Goal: Communication & Community: Answer question/provide support

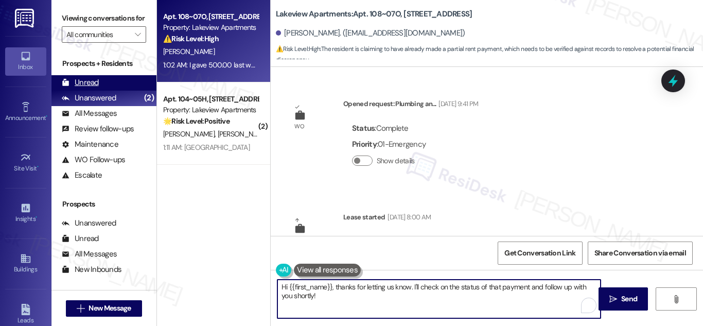
scroll to position [3366, 0]
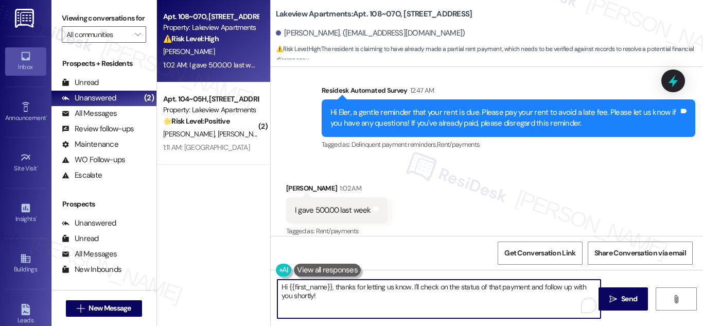
click at [338, 205] on div "I gave 500.00 last week" at bounding box center [333, 210] width 76 height 11
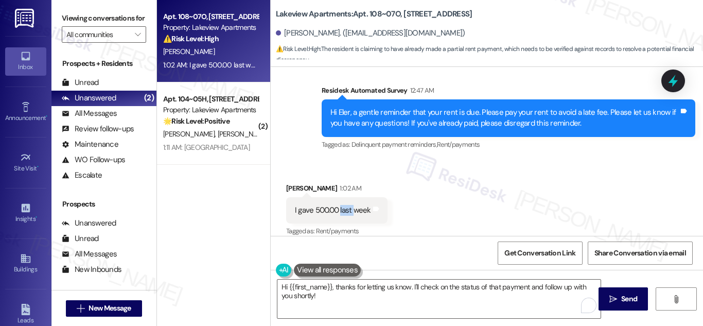
click at [338, 205] on div "I gave 500.00 last week" at bounding box center [333, 210] width 76 height 11
click at [337, 205] on div "I gave 500.00 last week" at bounding box center [333, 210] width 76 height 11
copy div "I gave 500.00 last week Tags and notes"
click at [405, 286] on textarea "Hi {{first_name}}, thanks for letting us know. I'll check on the status of that…" at bounding box center [439, 299] width 323 height 39
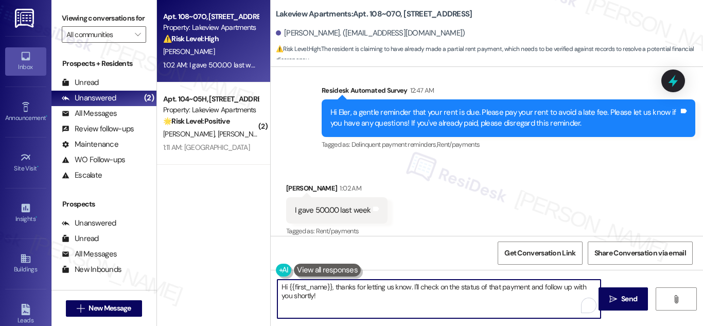
click at [405, 286] on textarea "Hi {{first_name}}, thanks for letting us know. I'll check on the status of that…" at bounding box center [439, 299] width 323 height 39
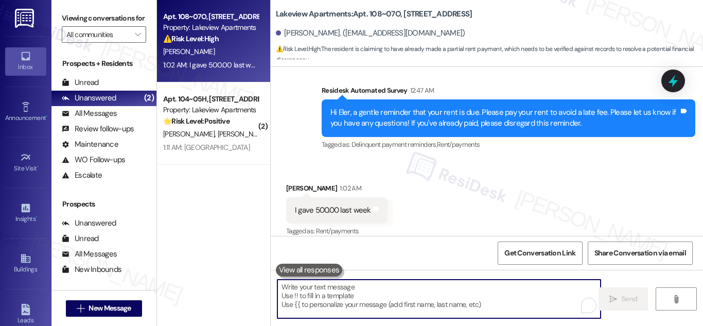
paste textarea "Thanks for letting us know you paid your rent. It should be reflected on your p…"
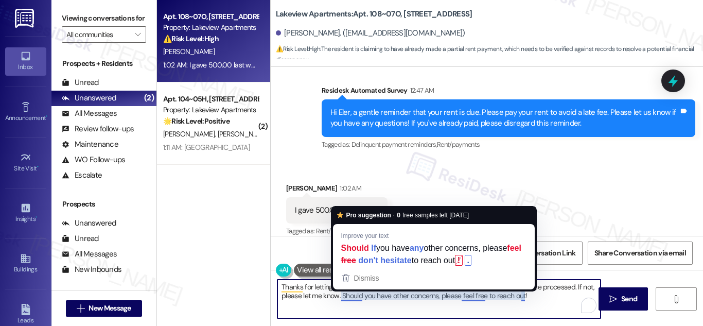
click at [351, 297] on textarea "Thanks for letting us know you paid your rent. It should be reflected on your p…" at bounding box center [439, 299] width 323 height 39
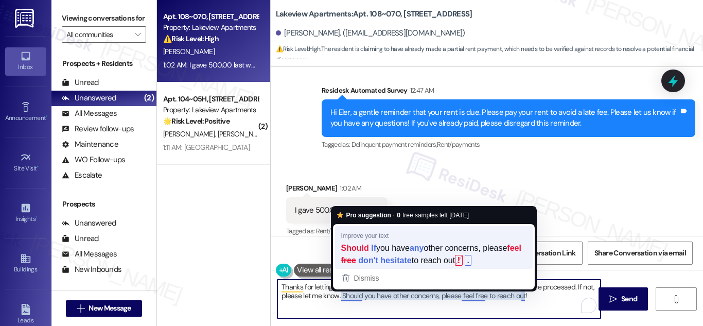
type textarea "Thanks for letting us know you paid your rent. It should be reflected on your p…"
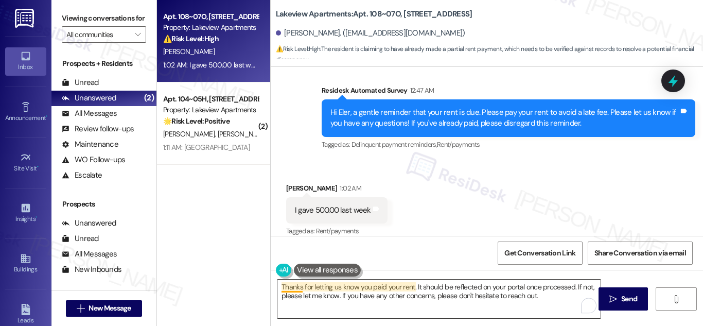
click at [286, 288] on textarea "Thanks for letting us know you paid your rent. It should be reflected on your p…" at bounding box center [439, 299] width 323 height 39
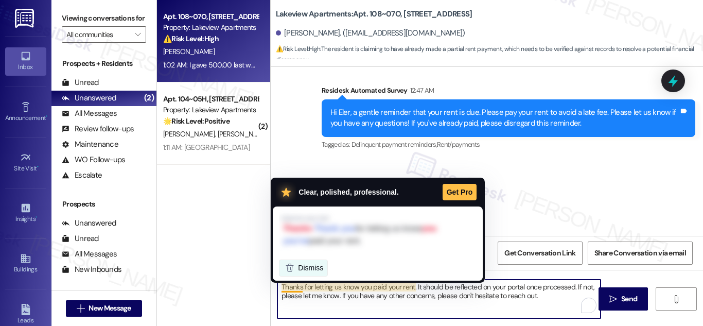
click at [318, 268] on span "Dismiss" at bounding box center [310, 268] width 25 height 8
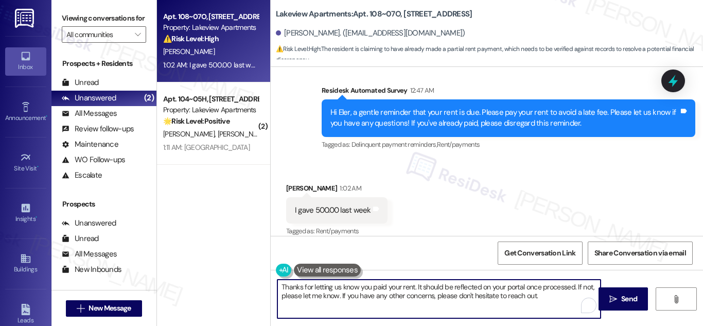
click at [343, 293] on textarea "Thanks for letting us know you paid your rent. It should be reflected on your p…" at bounding box center [439, 299] width 323 height 39
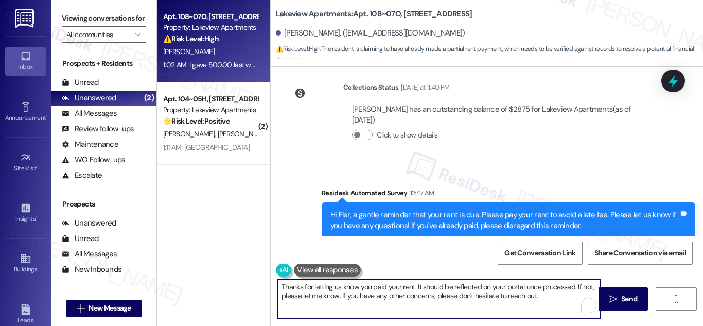
scroll to position [3263, 0]
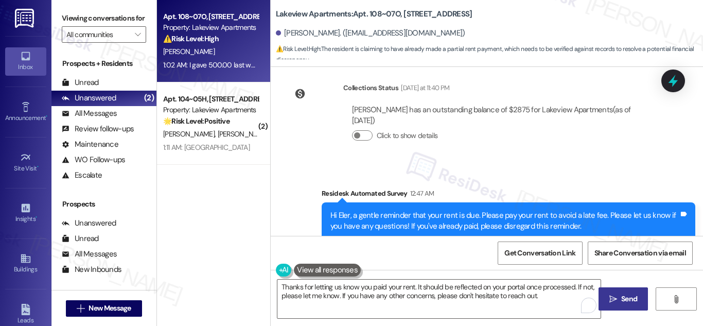
click at [630, 297] on span "Send" at bounding box center [630, 299] width 16 height 11
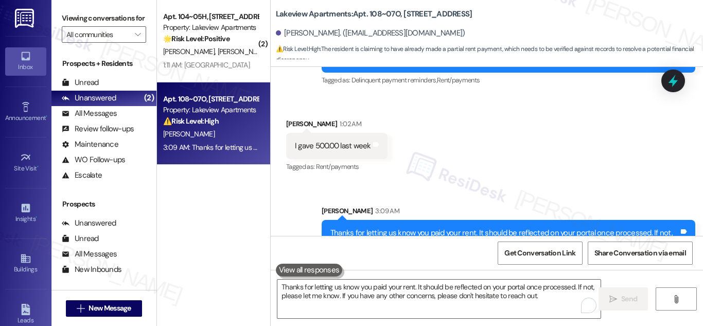
scroll to position [3449, 0]
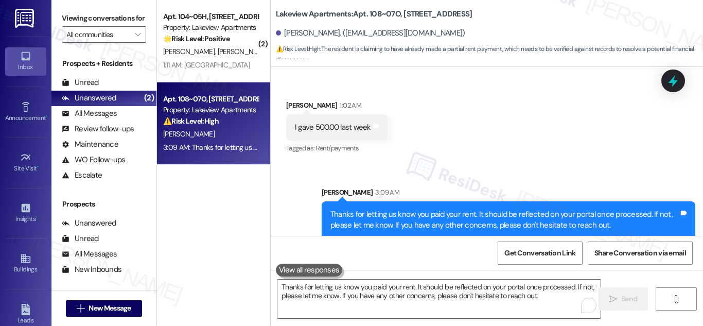
click at [211, 107] on div "Property: Lakeview Apartments" at bounding box center [210, 110] width 95 height 11
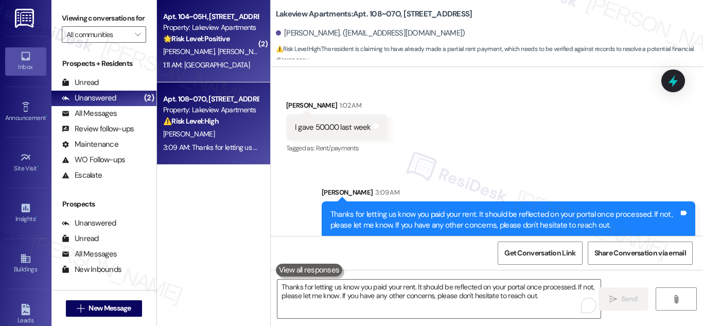
click at [217, 50] on span "[PERSON_NAME]" at bounding box center [242, 51] width 51 height 9
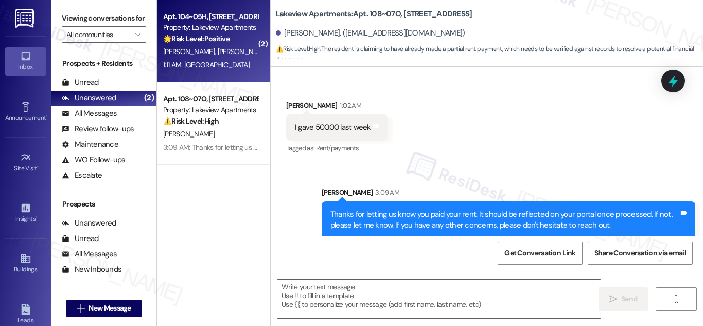
type textarea "Fetching suggested responses. Please feel free to read through the conversation…"
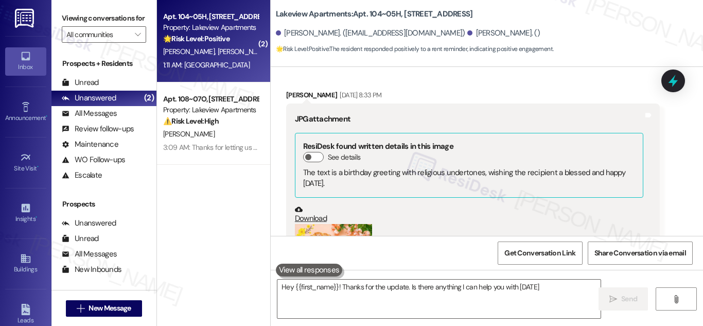
type textarea "Hey {{first_name}}! Thanks for the update. Is there anything I can help you wit…"
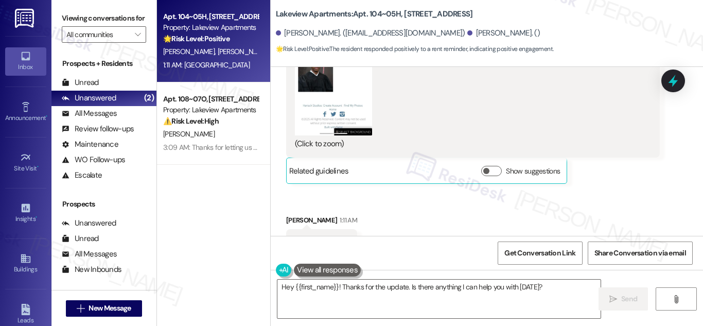
scroll to position [3250, 0]
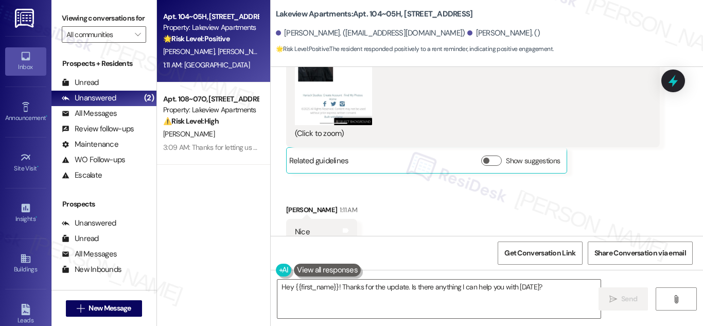
click at [702, 251] on div "Get Conversation Link Share Conversation via email" at bounding box center [487, 253] width 433 height 34
drag, startPoint x: 693, startPoint y: 244, endPoint x: 420, endPoint y: 214, distance: 274.6
click at [420, 214] on div "Received via SMS [PERSON_NAME] 1:01 AM JPG attachment ResiDesk found written de…" at bounding box center [487, 34] width 433 height 468
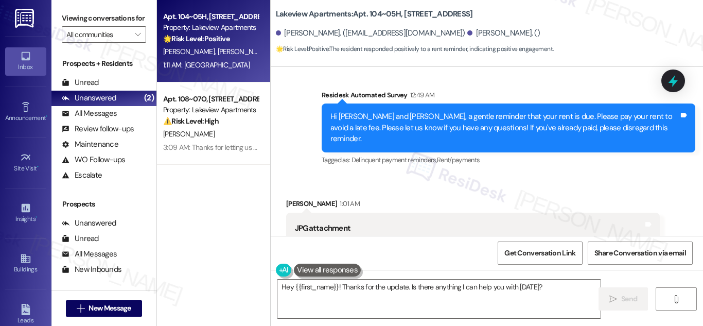
scroll to position [2823, 0]
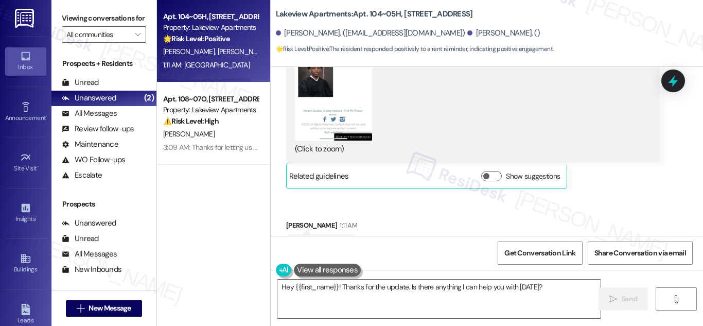
scroll to position [3250, 0]
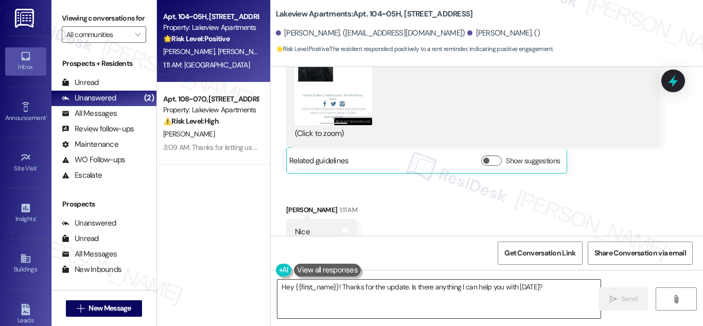
click at [417, 289] on textarea "Hey {{first_name}}! Thanks for the update. Is there anything I can help you wit…" at bounding box center [439, 299] width 323 height 39
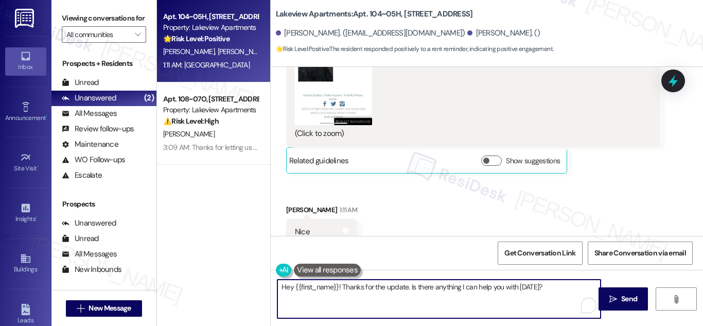
click at [419, 287] on textarea "Hey {{first_name}}! Thanks for the update. Is there anything I can help you wit…" at bounding box center [439, 299] width 323 height 39
click at [420, 287] on textarea "Hey {{first_name}}! Thanks for the update. Is there anything I can help you wit…" at bounding box center [439, 299] width 323 height 39
click at [421, 287] on textarea "Hey {{first_name}}! Thanks for the update. Is there anything I can help you wit…" at bounding box center [439, 299] width 323 height 39
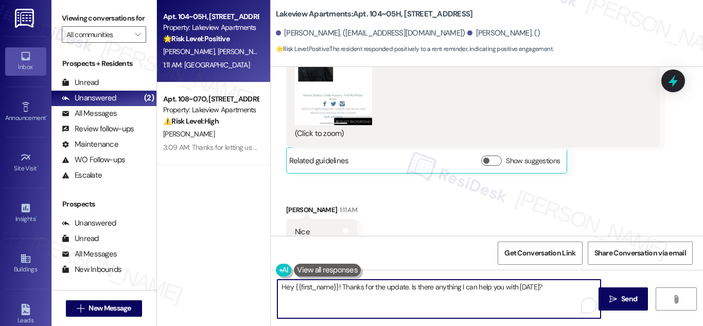
click at [421, 287] on textarea "Hey {{first_name}}! Thanks for the update. Is there anything I can help you wit…" at bounding box center [439, 299] width 323 height 39
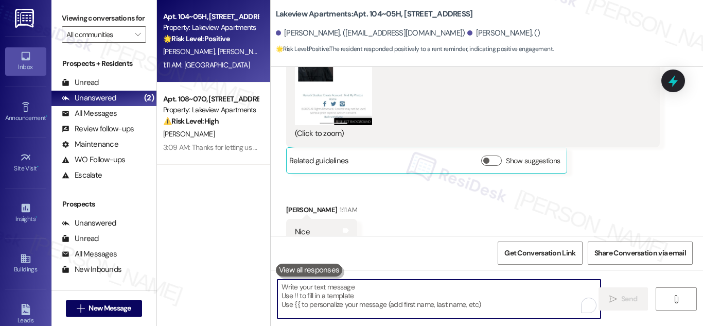
paste textarea "Should you need additional support in the future, we’ll be happy to help."
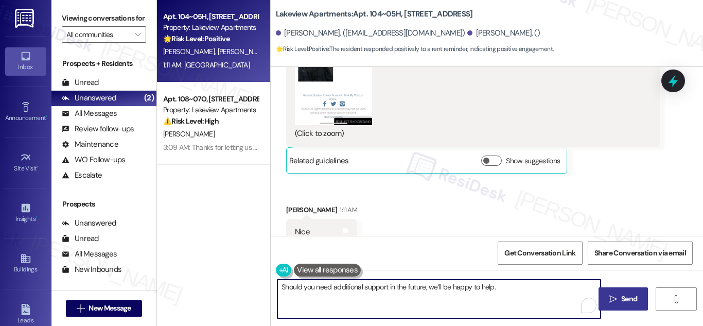
type textarea "Should you need additional support in the future, we’ll be happy to help."
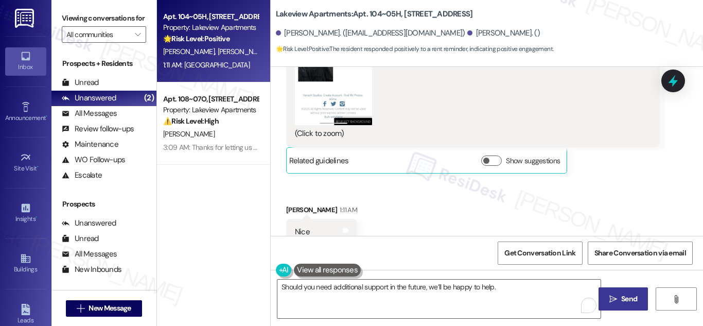
click at [638, 299] on span "Send" at bounding box center [630, 299] width 20 height 11
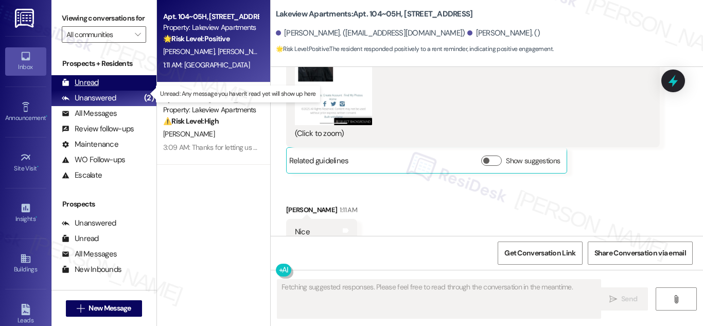
scroll to position [3250, 0]
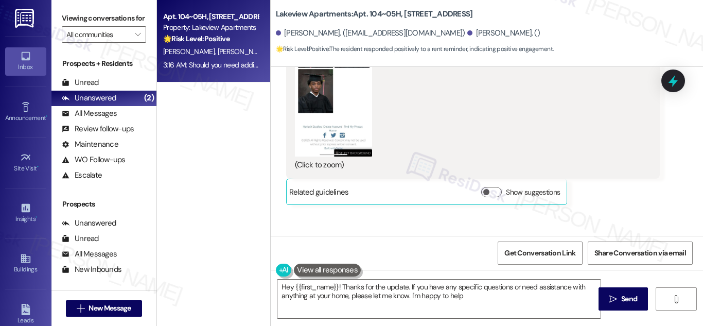
type textarea "Hey {{first_name}}! Thanks for the update. If you have any specific questions o…"
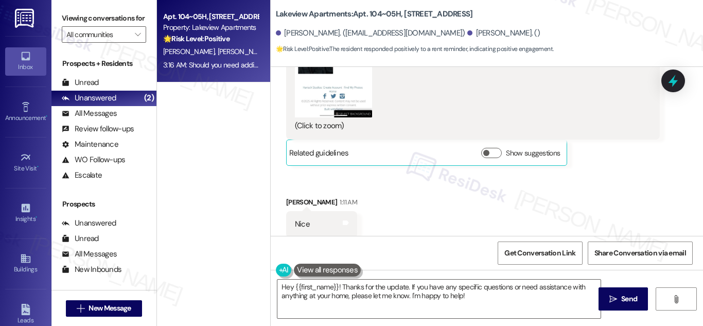
scroll to position [3322, 0]
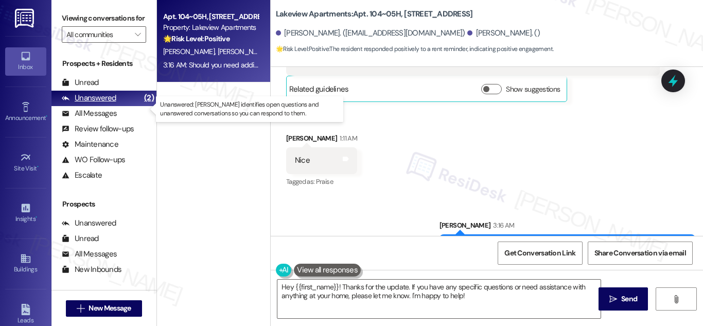
click at [95, 104] on div "Unanswered" at bounding box center [89, 98] width 55 height 11
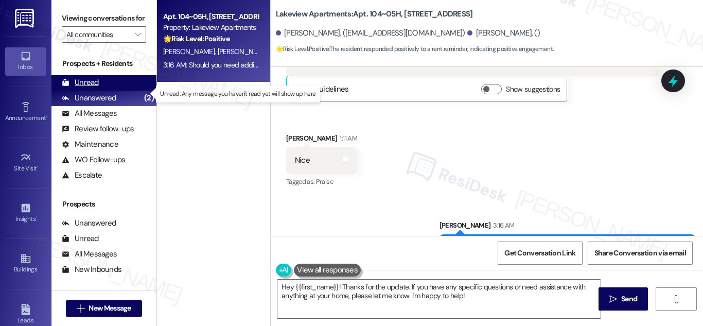
click at [88, 88] on div "Unread" at bounding box center [80, 82] width 37 height 11
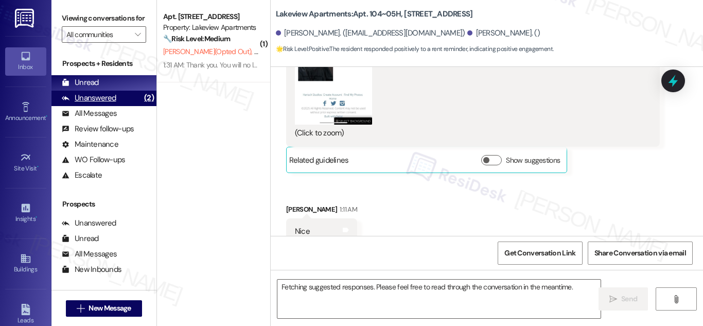
scroll to position [3250, 0]
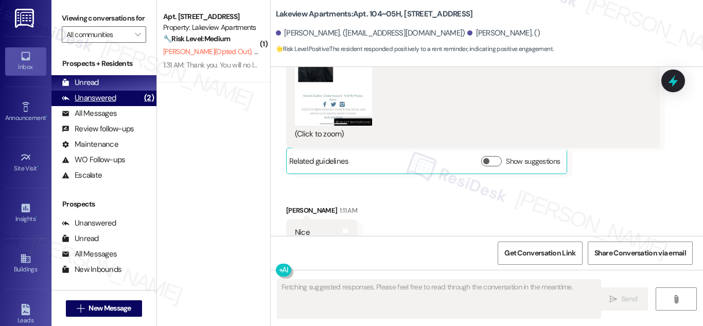
click at [97, 104] on div "Unanswered" at bounding box center [89, 98] width 55 height 11
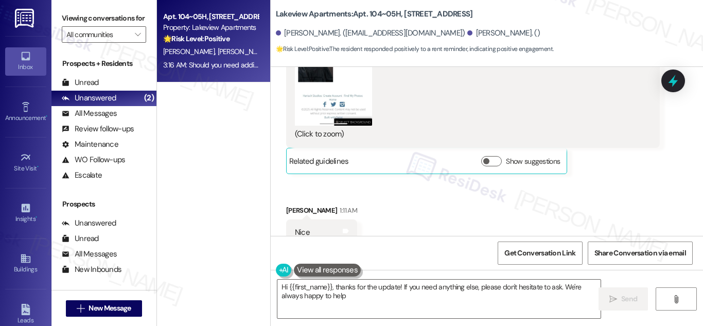
type textarea "Hi {{first_name}}, thanks for the update! If you need anything else, please don…"
click at [217, 53] on span "[PERSON_NAME]" at bounding box center [242, 51] width 51 height 9
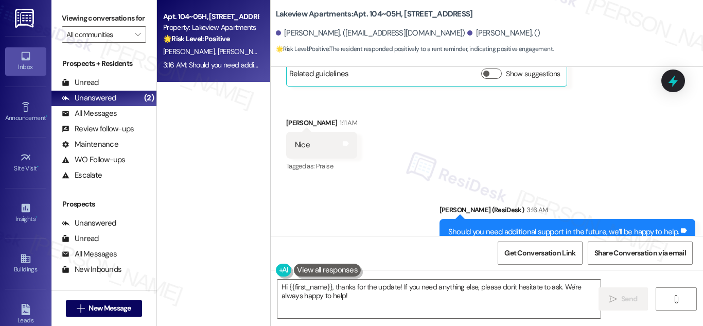
click at [212, 36] on strong "🌟 Risk Level: Positive" at bounding box center [196, 38] width 66 height 9
